Goal: Understand process/instructions: Learn how to perform a task or action

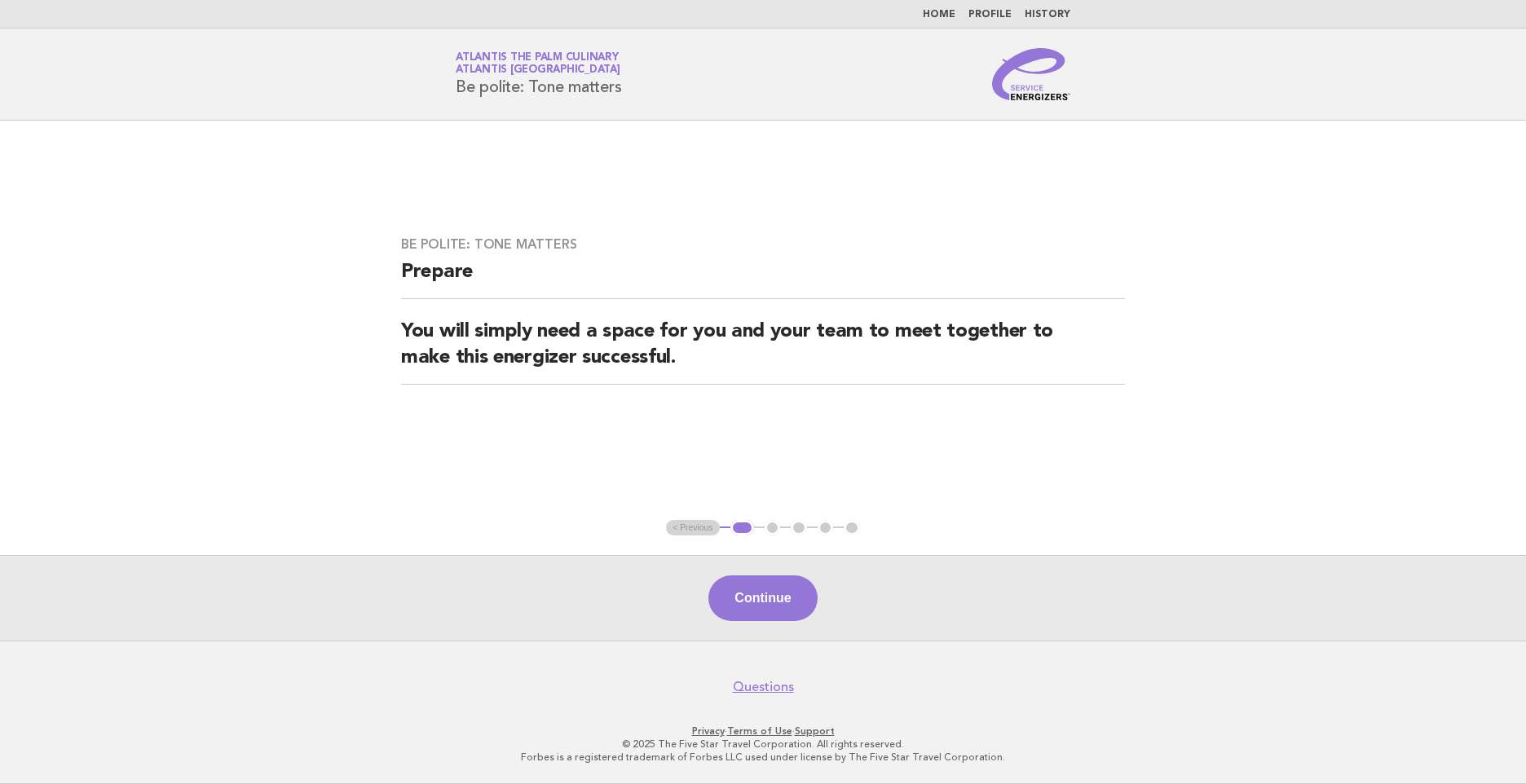
click at [933, 20] on link "Home" at bounding box center [939, 14] width 33 height 9
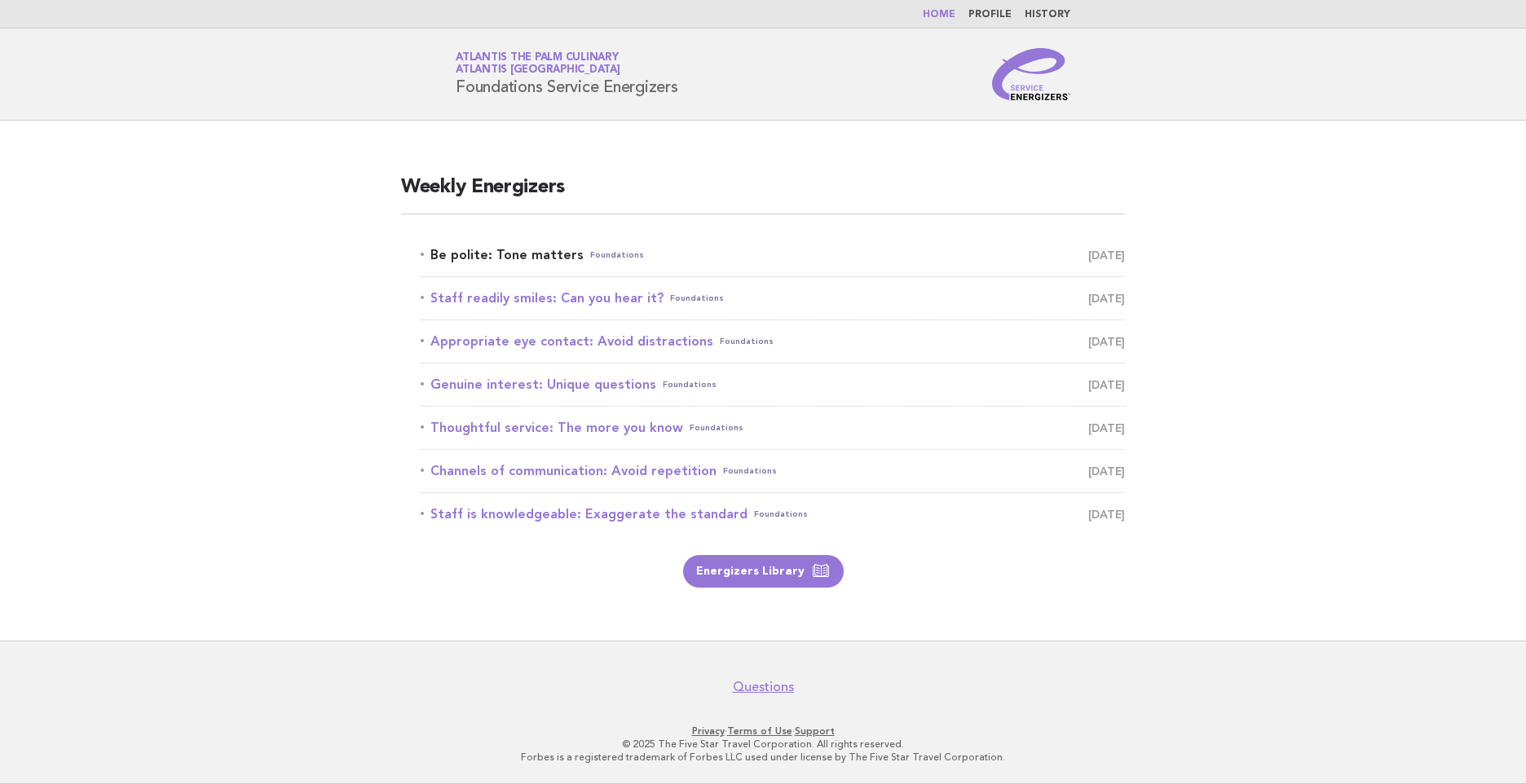
click at [531, 249] on link "Be polite: Tone matters Foundations September 20" at bounding box center [773, 254] width 704 height 23
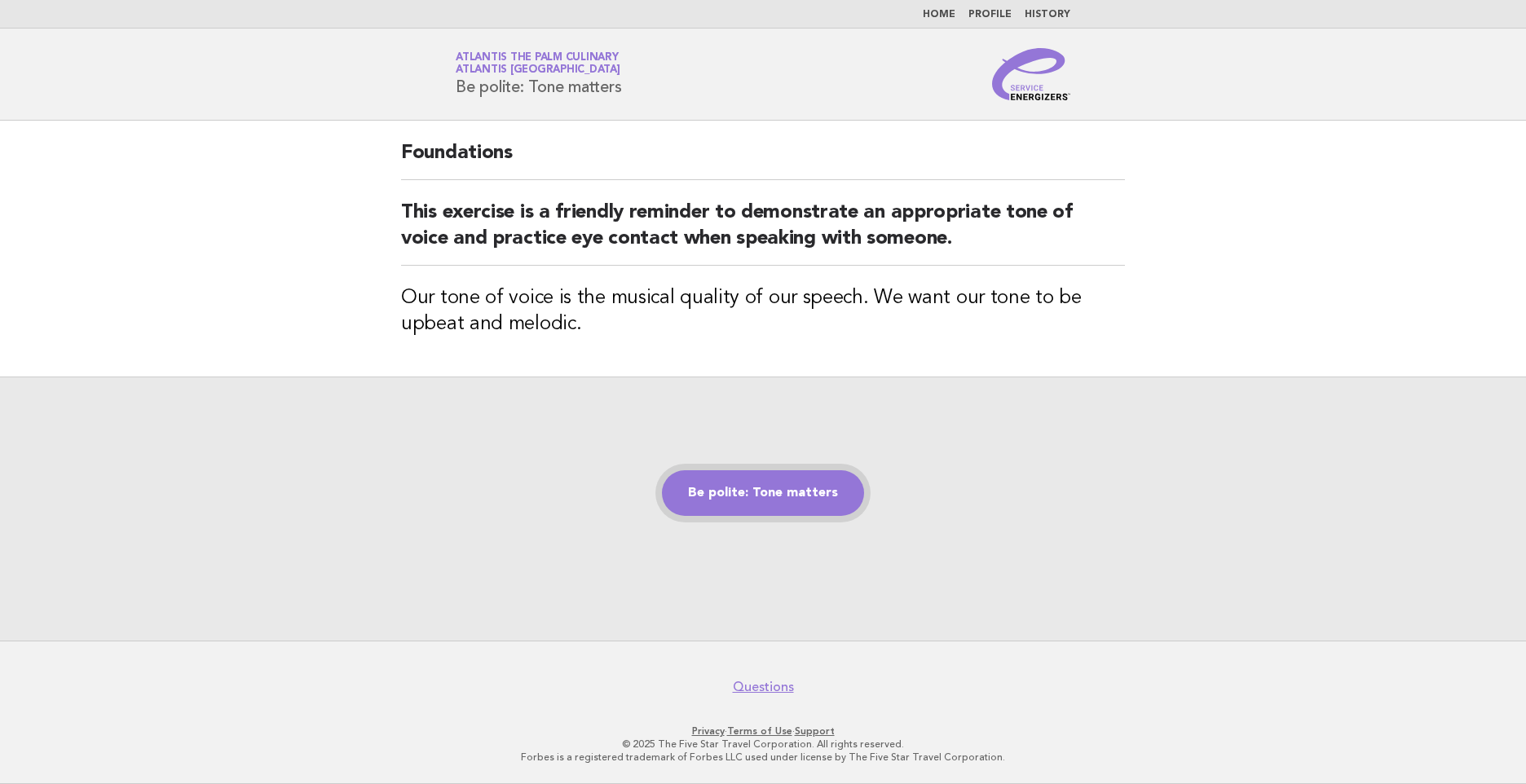
click at [769, 511] on link "Be polite: Tone matters" at bounding box center [763, 493] width 202 height 45
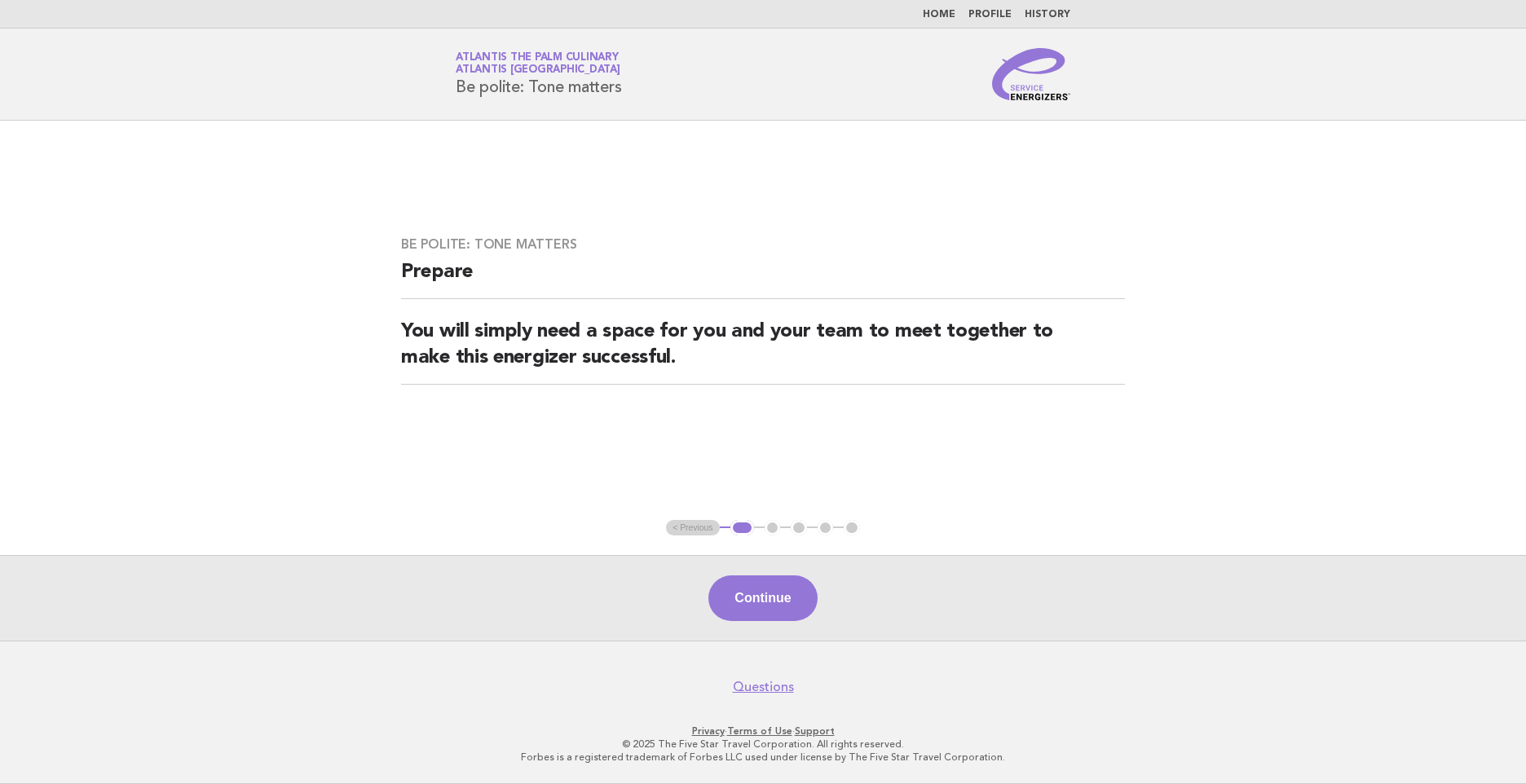
click at [286, 405] on main "Be polite: Tone matters Prepare You will simply need a space for you and your t…" at bounding box center [763, 380] width 1526 height 520
click at [755, 611] on button "Continue" at bounding box center [763, 598] width 109 height 45
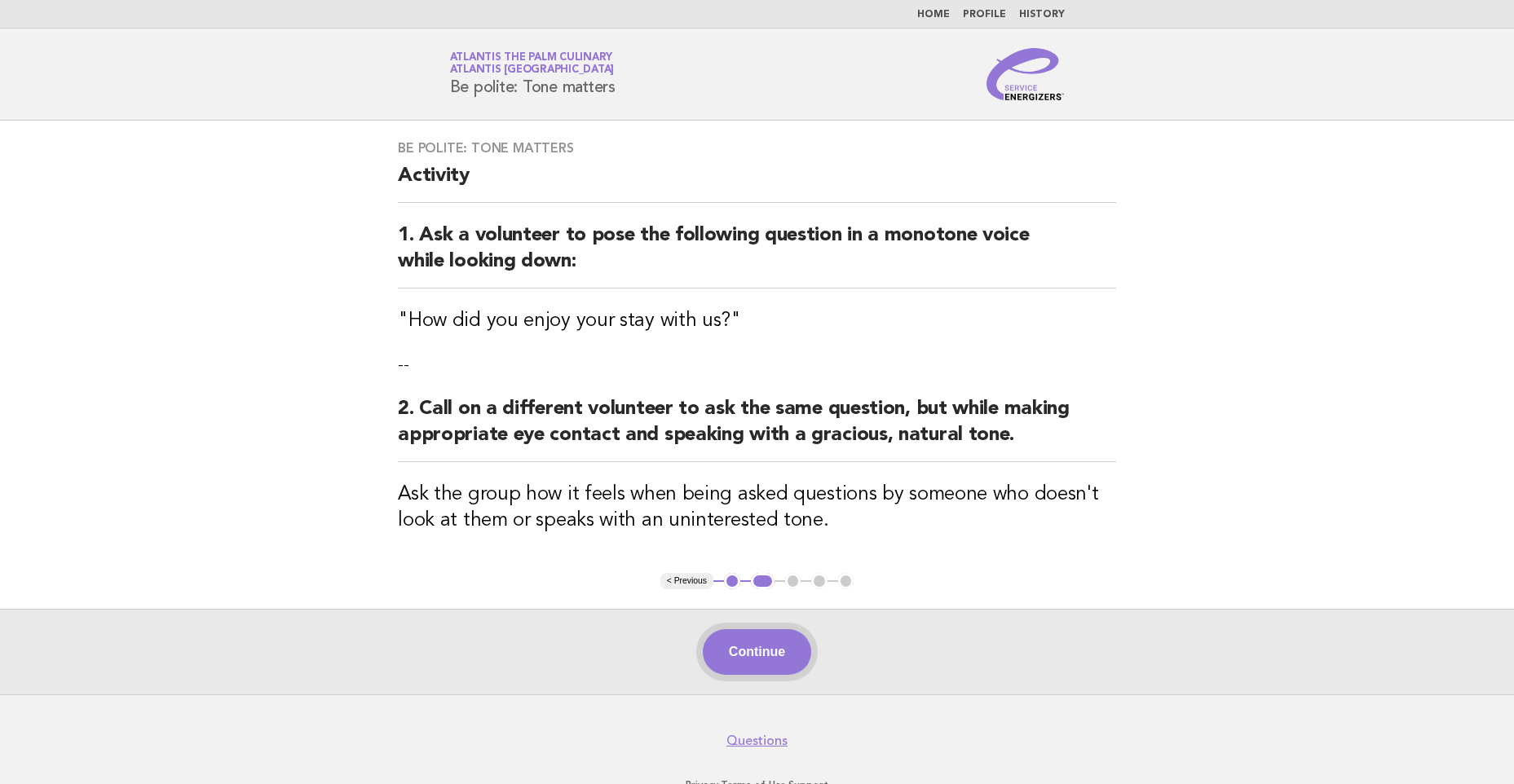
click at [729, 664] on button "Continue" at bounding box center [757, 651] width 109 height 45
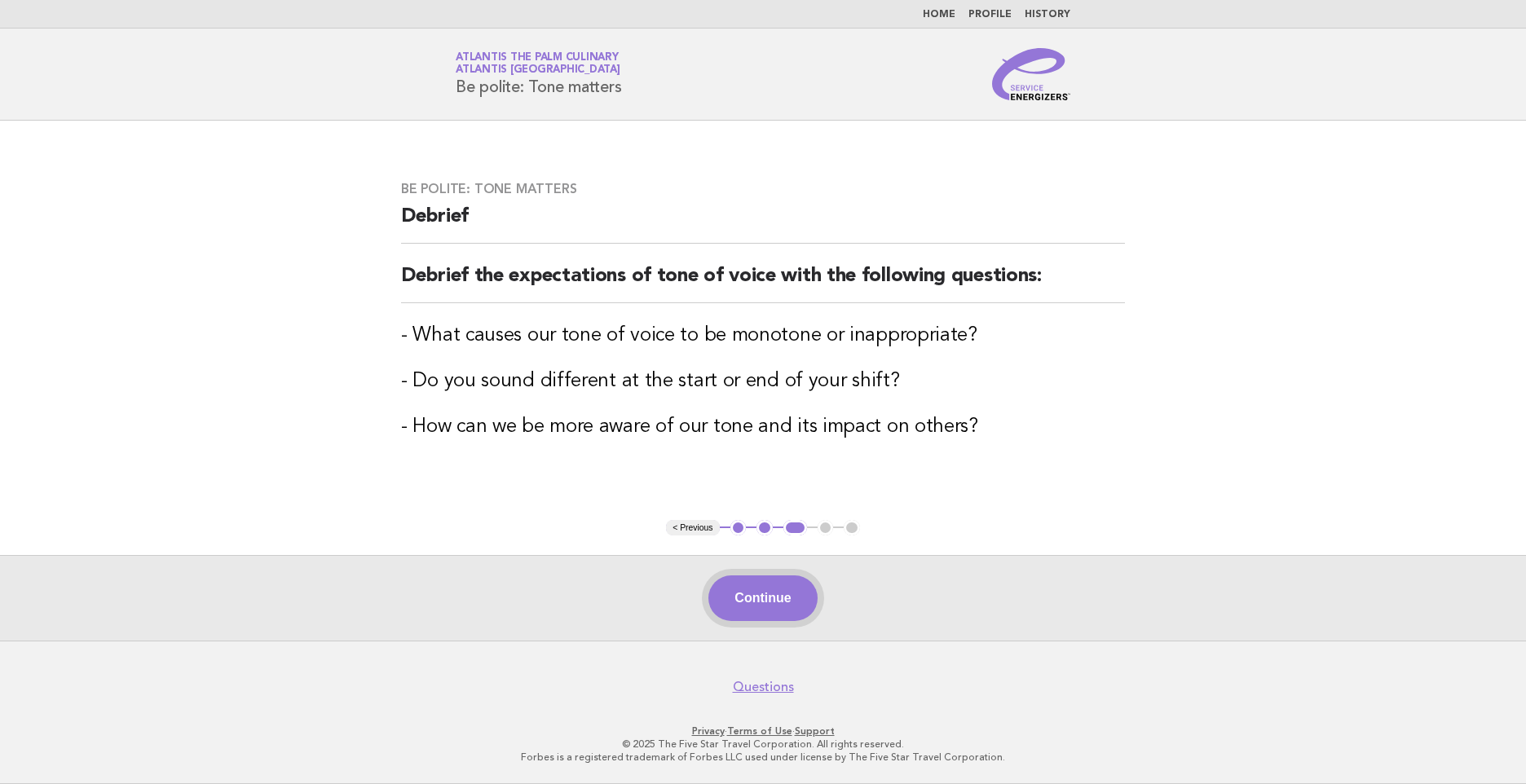
click at [775, 597] on button "Continue" at bounding box center [763, 598] width 109 height 45
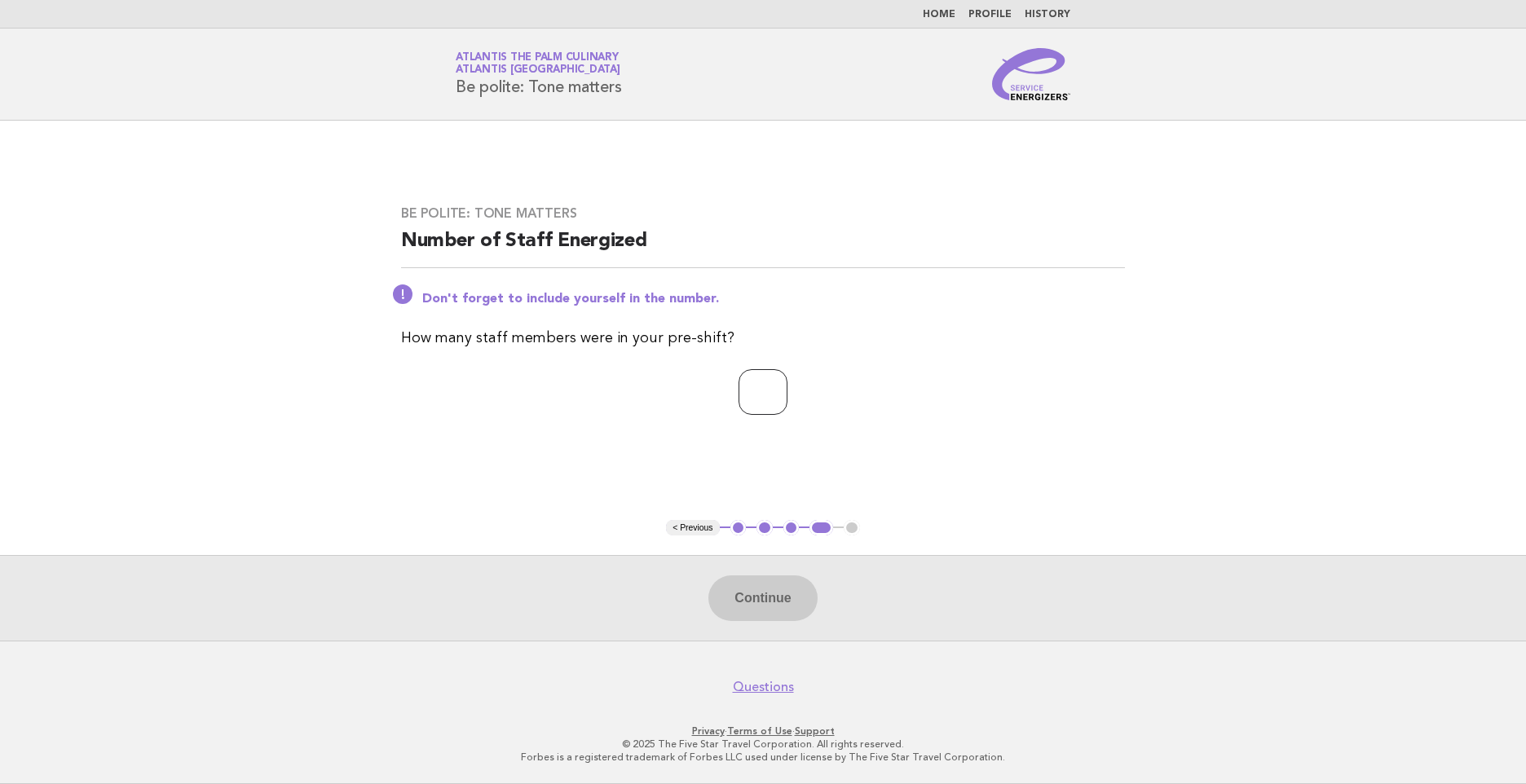
click at [741, 387] on input "number" at bounding box center [763, 392] width 49 height 45
type input "*"
click at [736, 589] on button "Continue" at bounding box center [763, 598] width 109 height 45
